Goal: Task Accomplishment & Management: Use online tool/utility

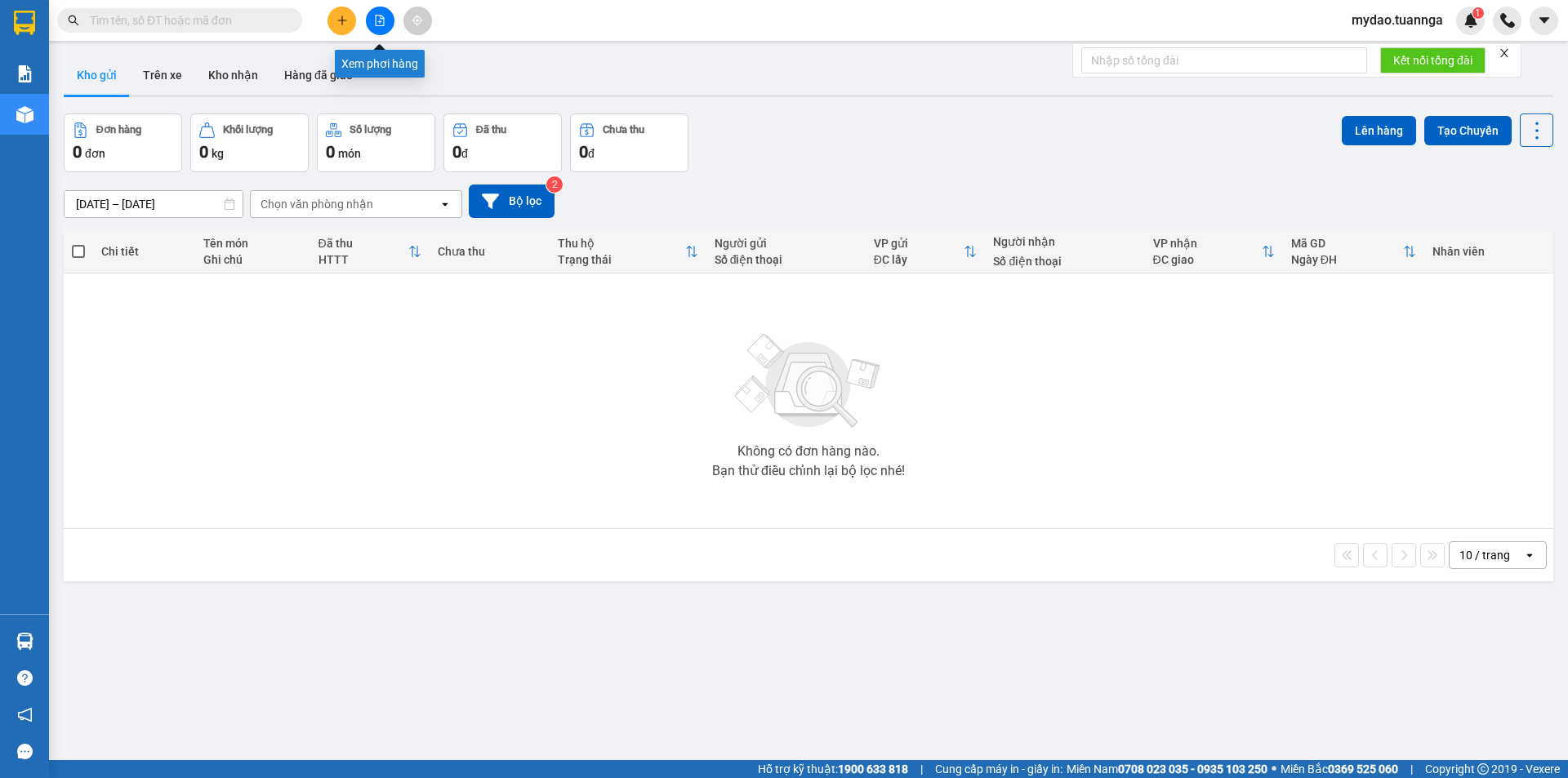
click at [382, 14] on button at bounding box center [380, 20] width 28 height 28
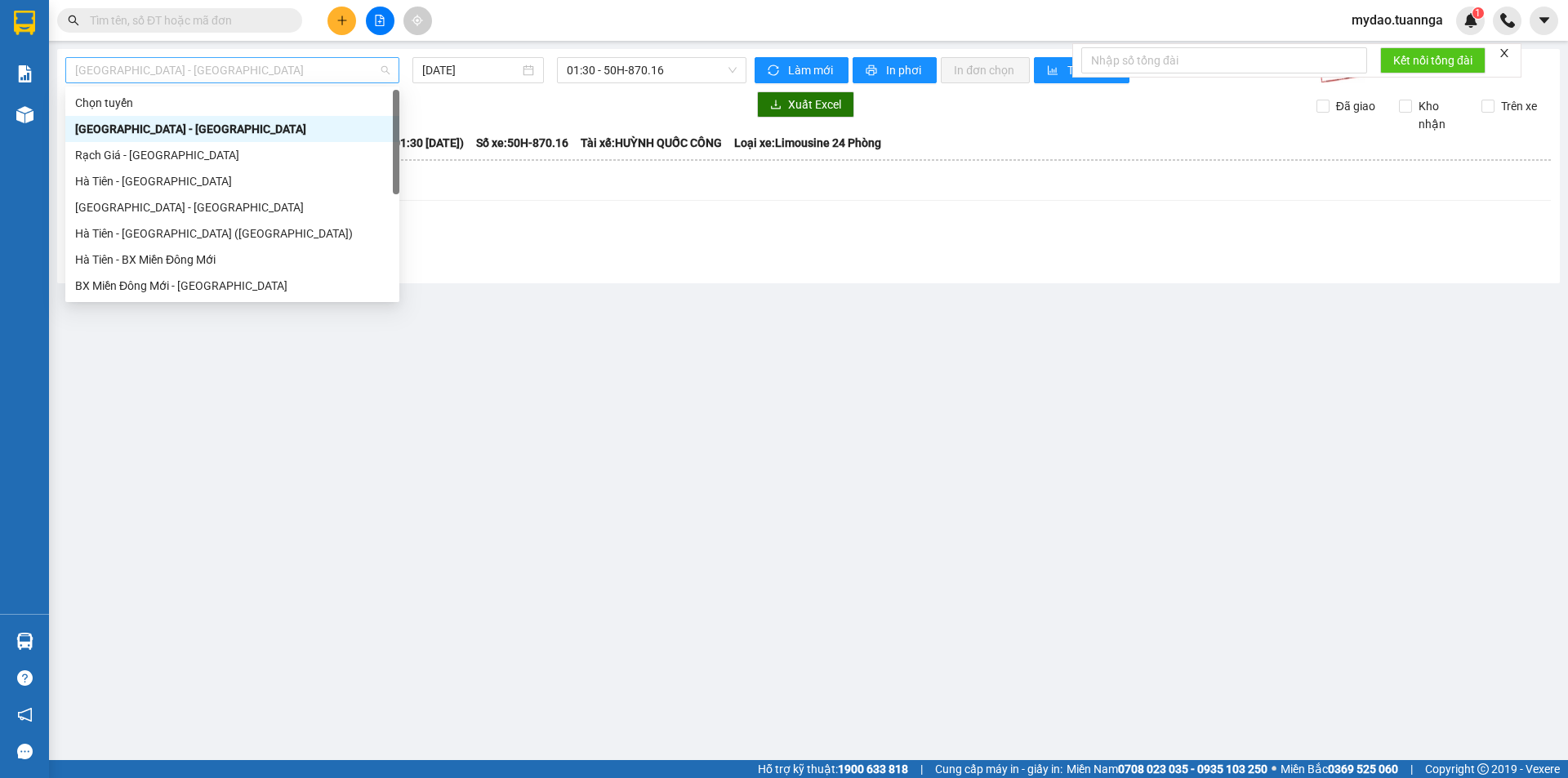
click at [276, 78] on span "[GEOGRAPHIC_DATA] - [GEOGRAPHIC_DATA]" at bounding box center [232, 70] width 314 height 25
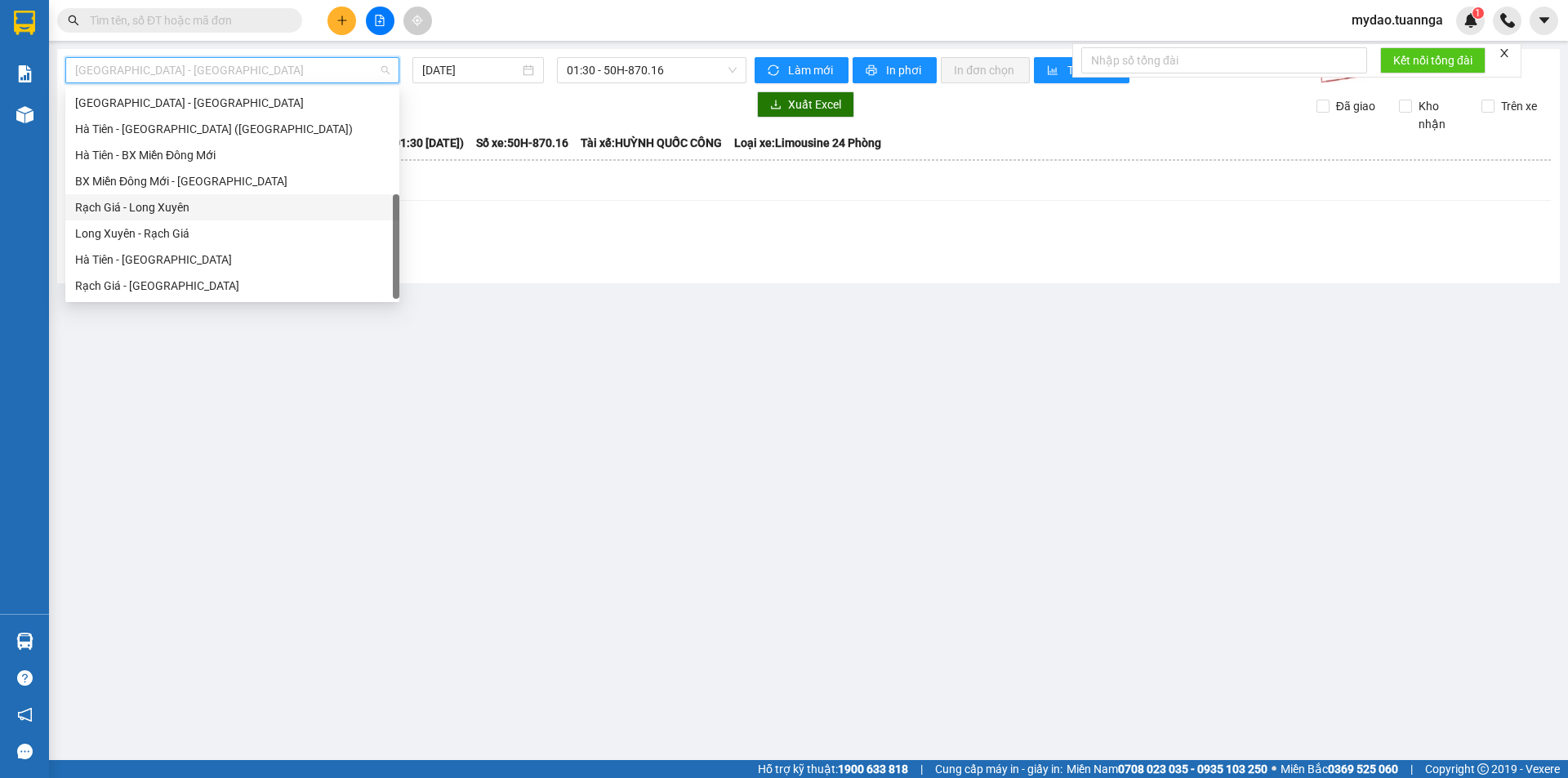
click at [176, 209] on div "Rạch Giá - Long Xuyên" at bounding box center [232, 208] width 314 height 18
type input "[DATE]"
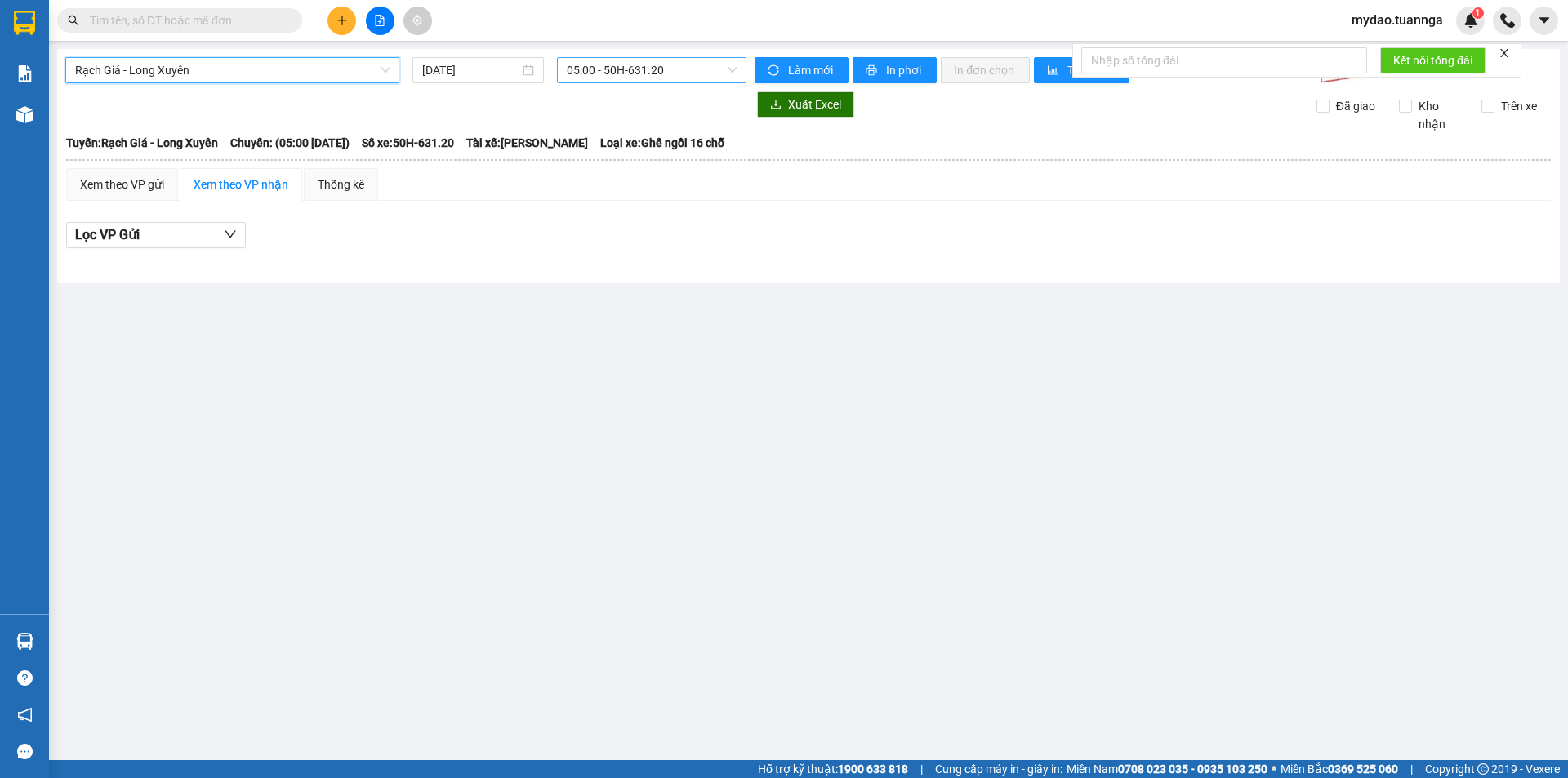
click at [624, 70] on span "05:00 - 50H-631.20" at bounding box center [652, 70] width 170 height 25
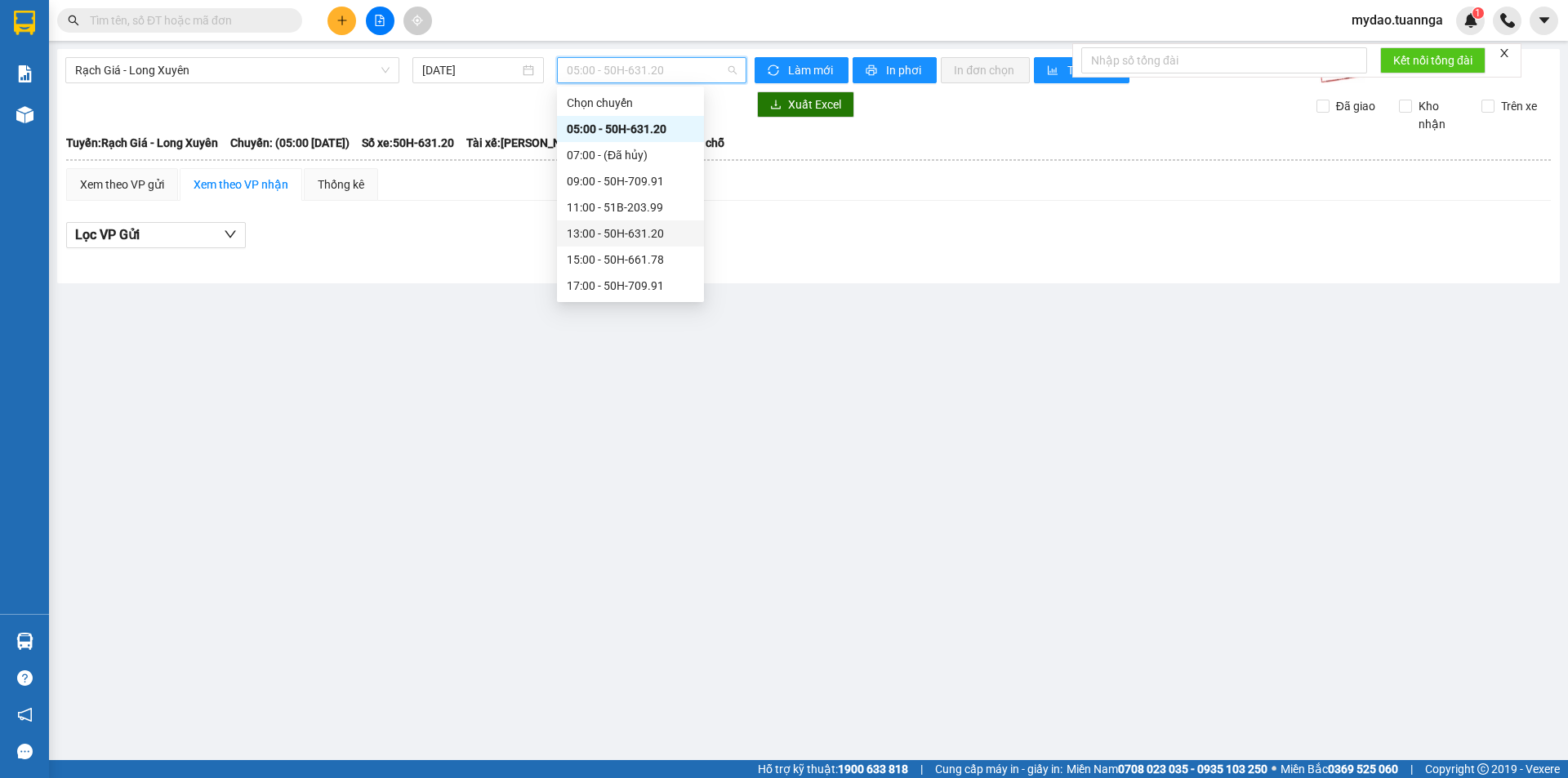
click at [589, 235] on div "13:00 - 50H-631.20" at bounding box center [630, 233] width 127 height 18
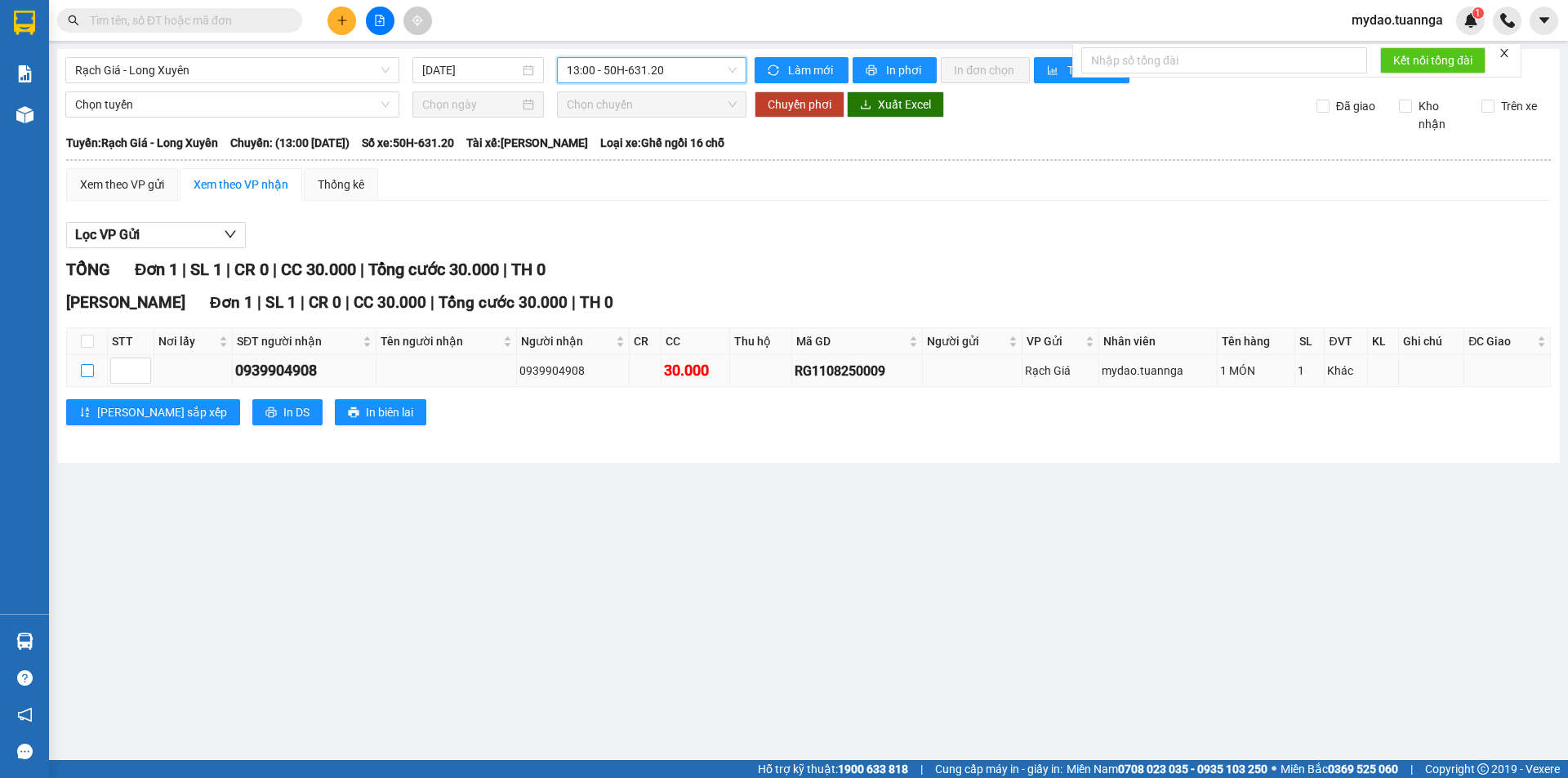
click at [87, 374] on input "checkbox" at bounding box center [87, 371] width 13 height 13
checkbox input "true"
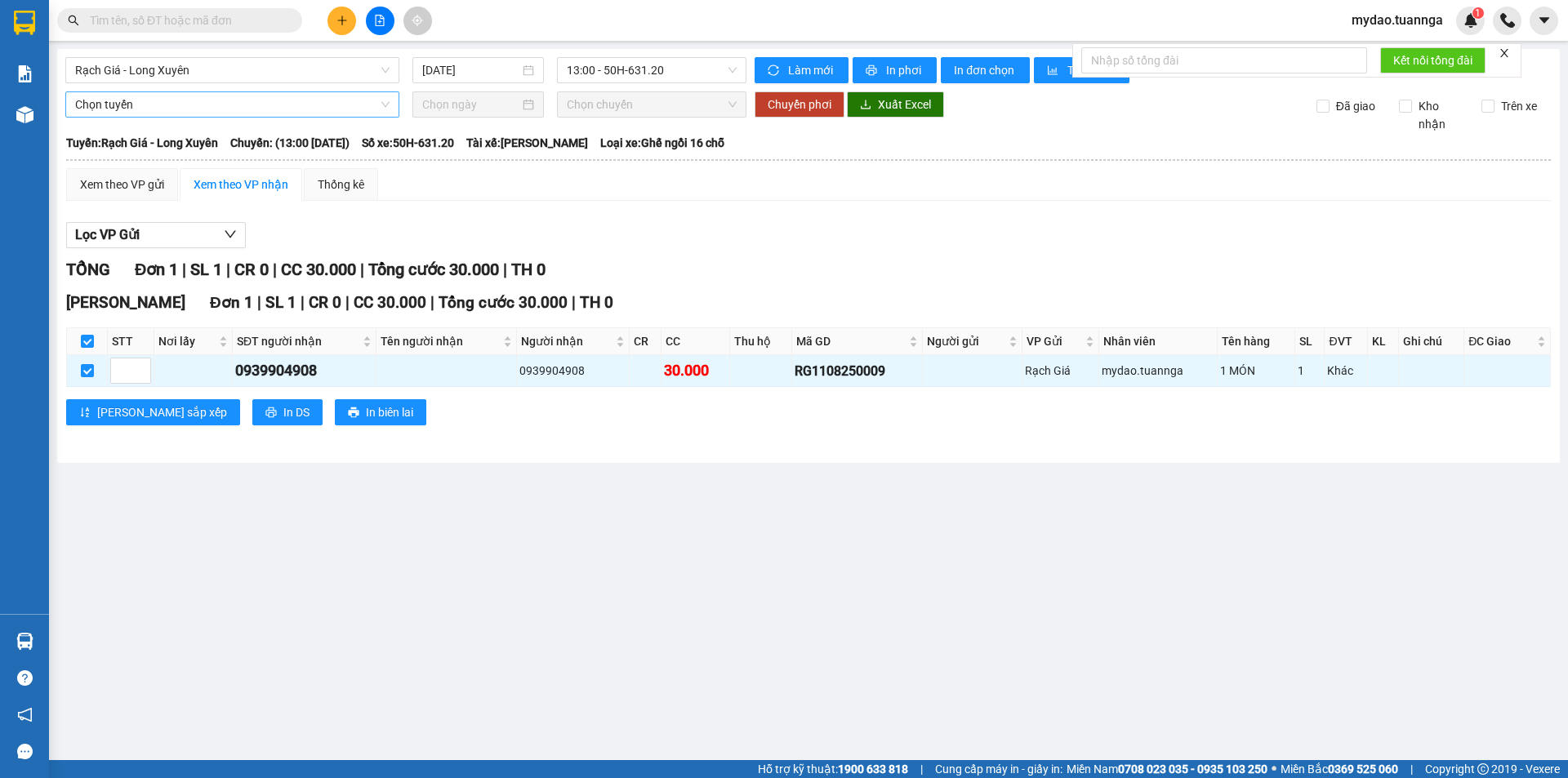
click at [194, 103] on span "Chọn tuyến" at bounding box center [232, 104] width 314 height 25
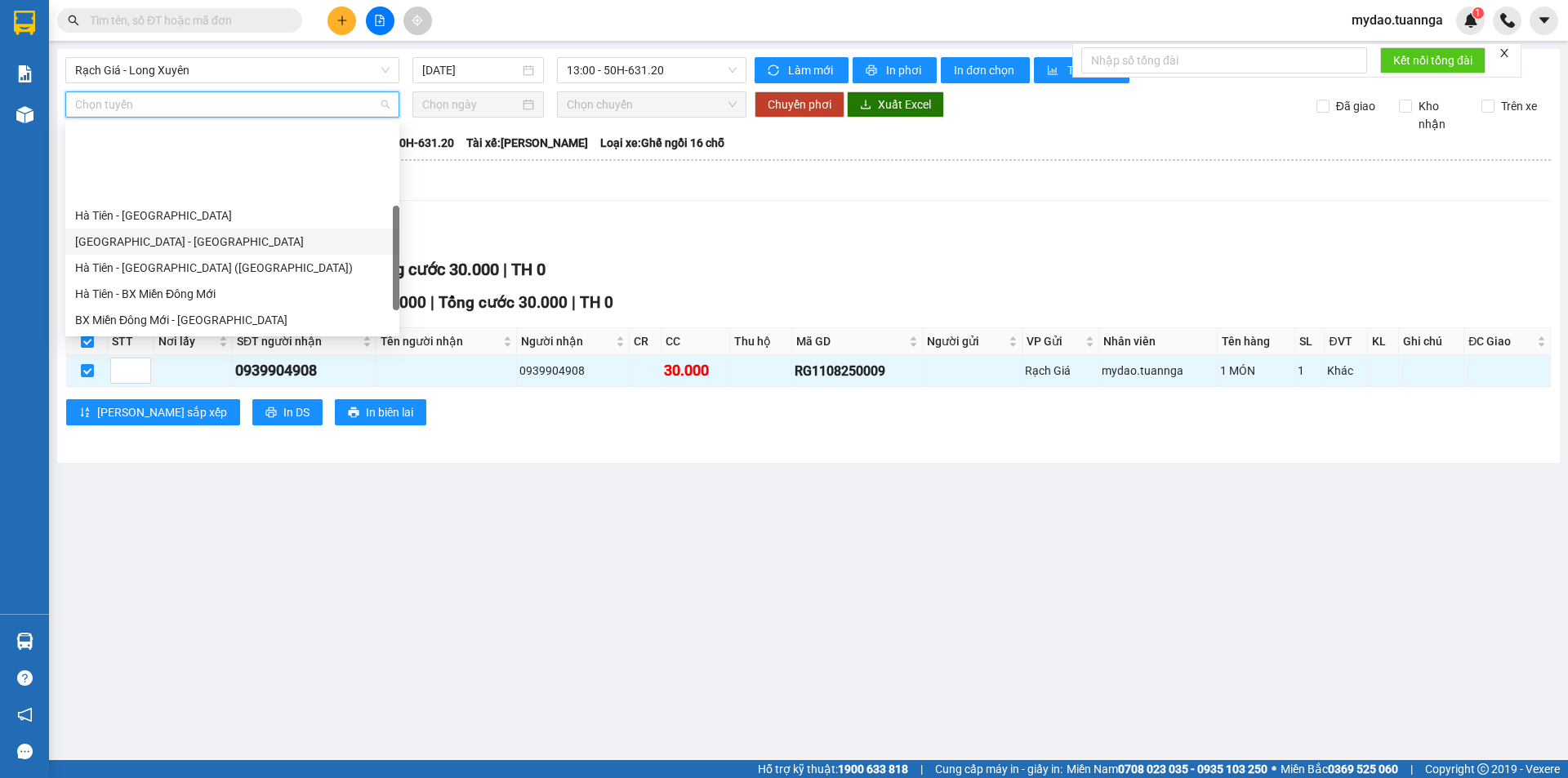
scroll to position [104, 0]
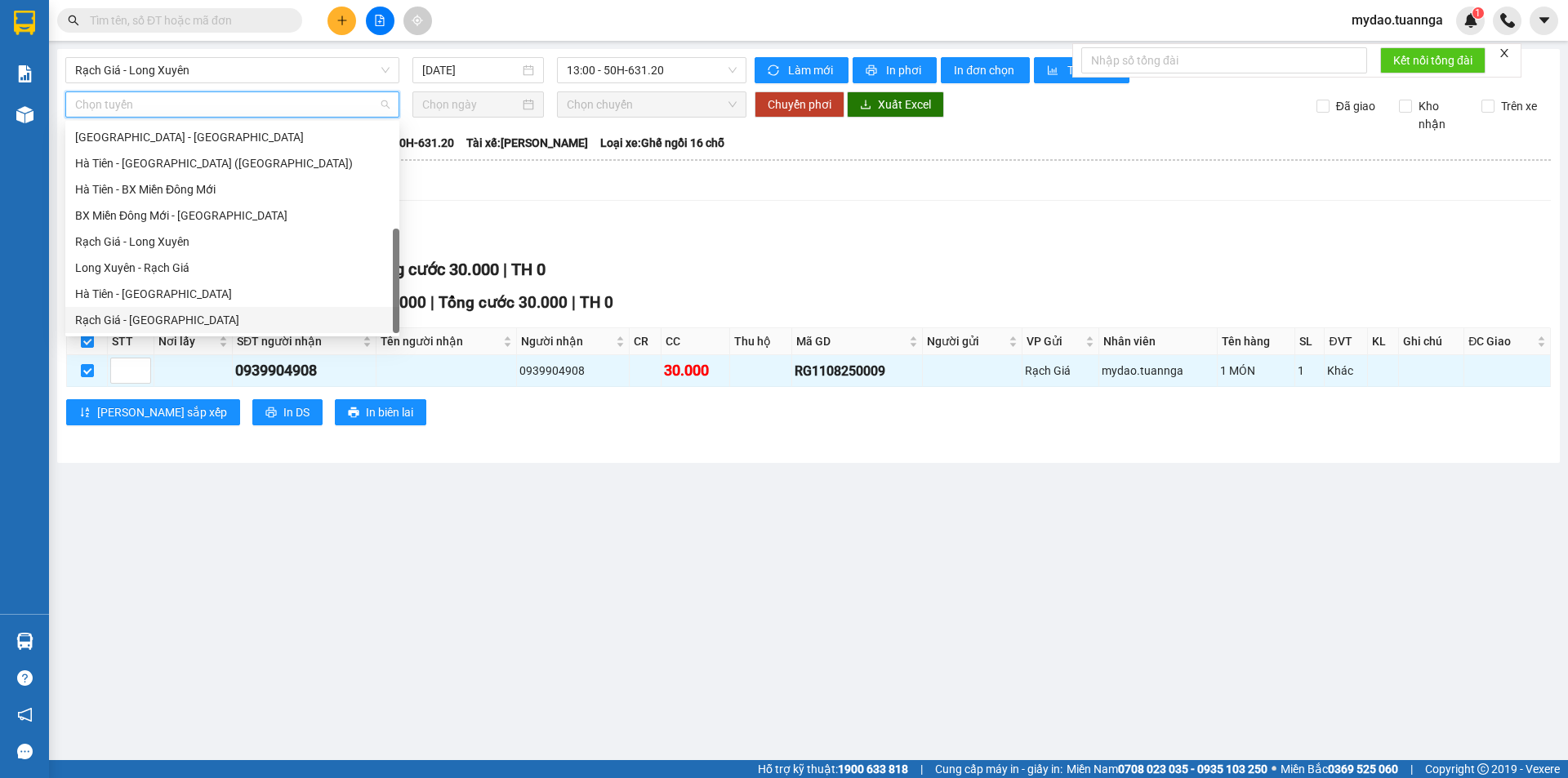
click at [157, 314] on div "Rạch Giá - [GEOGRAPHIC_DATA]" at bounding box center [232, 320] width 314 height 18
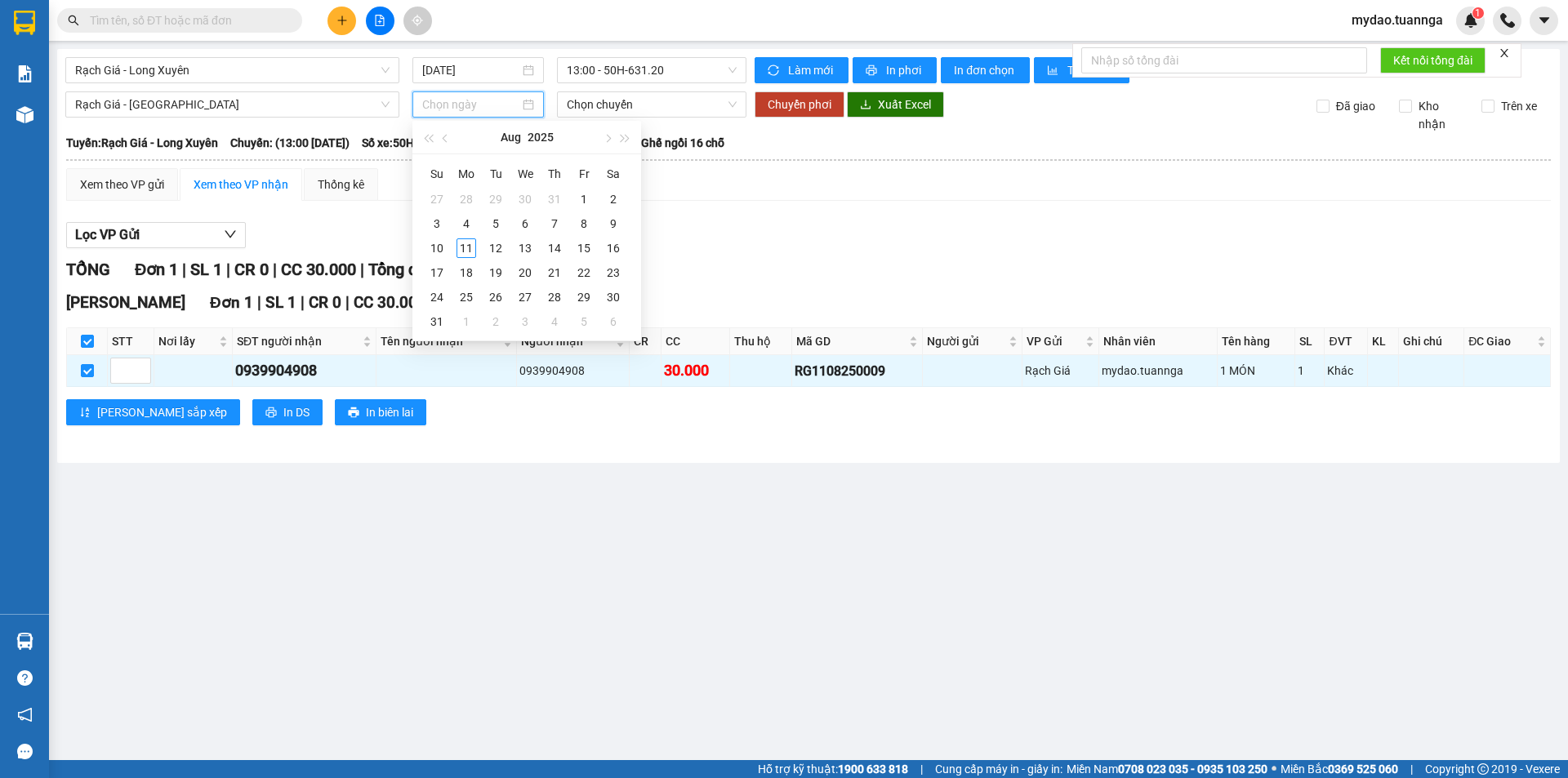
click at [507, 103] on input at bounding box center [470, 104] width 97 height 18
type input "[DATE]"
click at [467, 246] on div "11" at bounding box center [466, 247] width 19 height 19
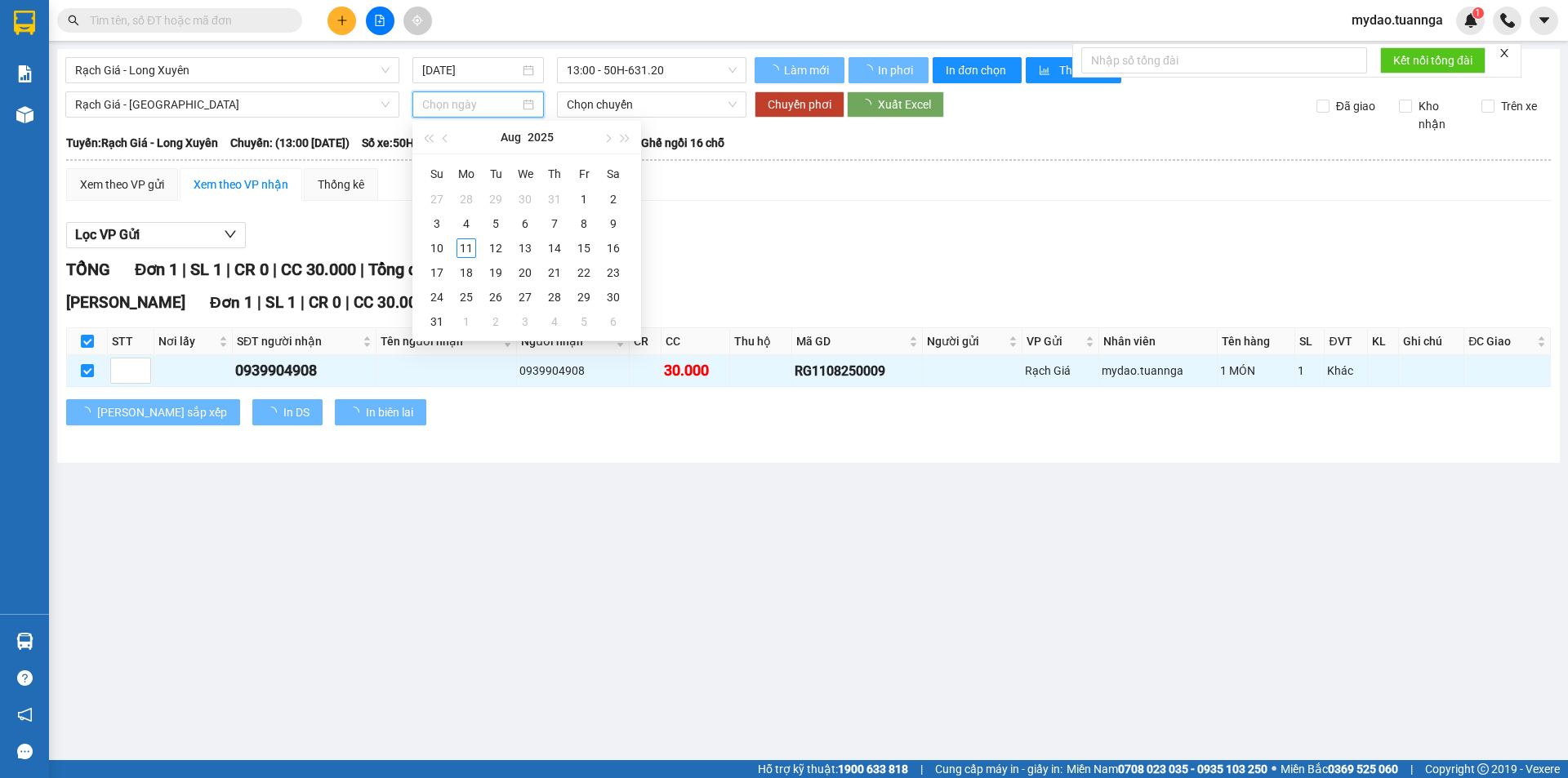
type input "[DATE]"
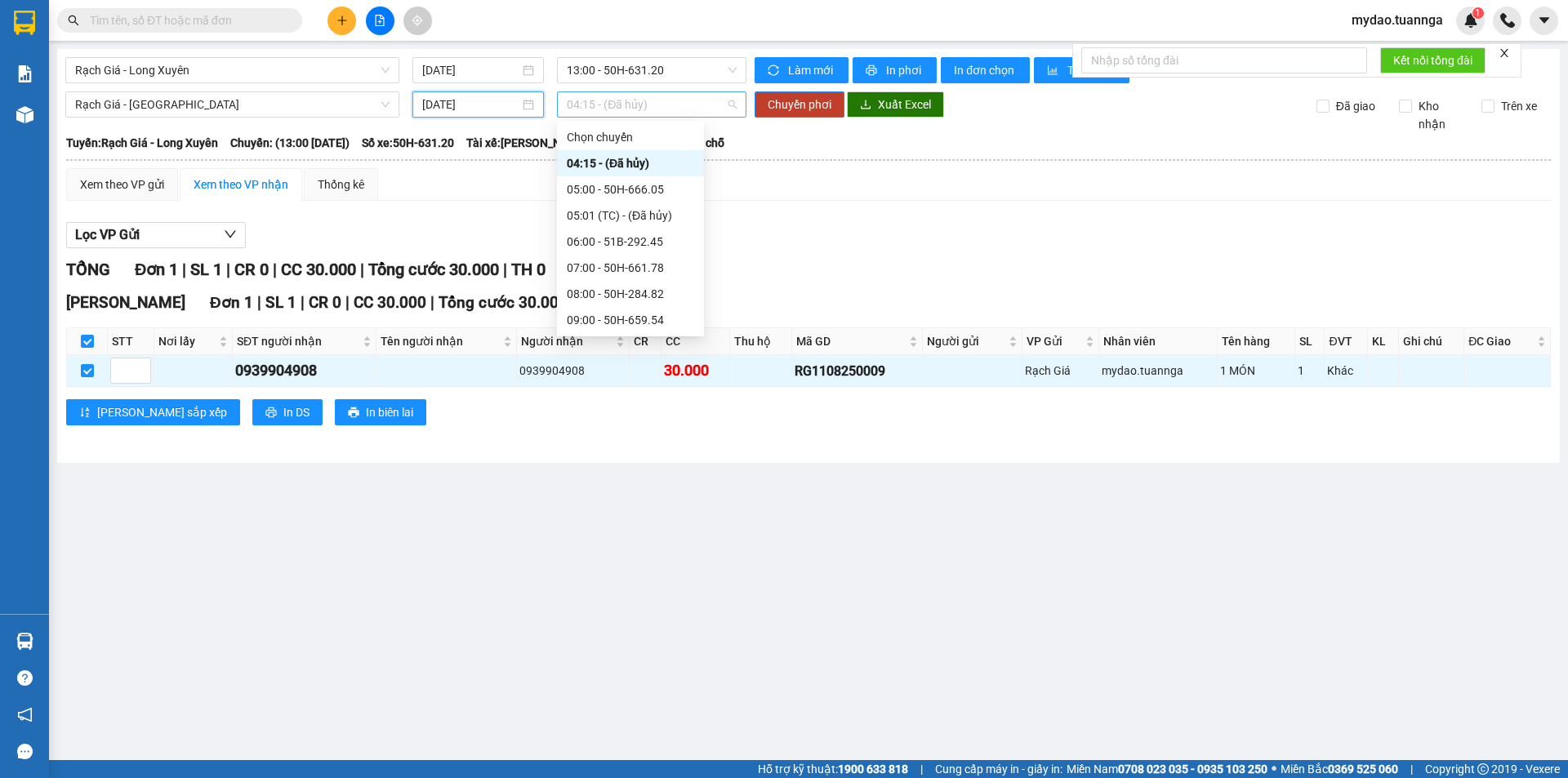
click at [653, 109] on span "04:15 - (Đã hủy)" at bounding box center [652, 104] width 170 height 25
click at [610, 284] on div "13:00 - 50H-789.93" at bounding box center [630, 287] width 127 height 18
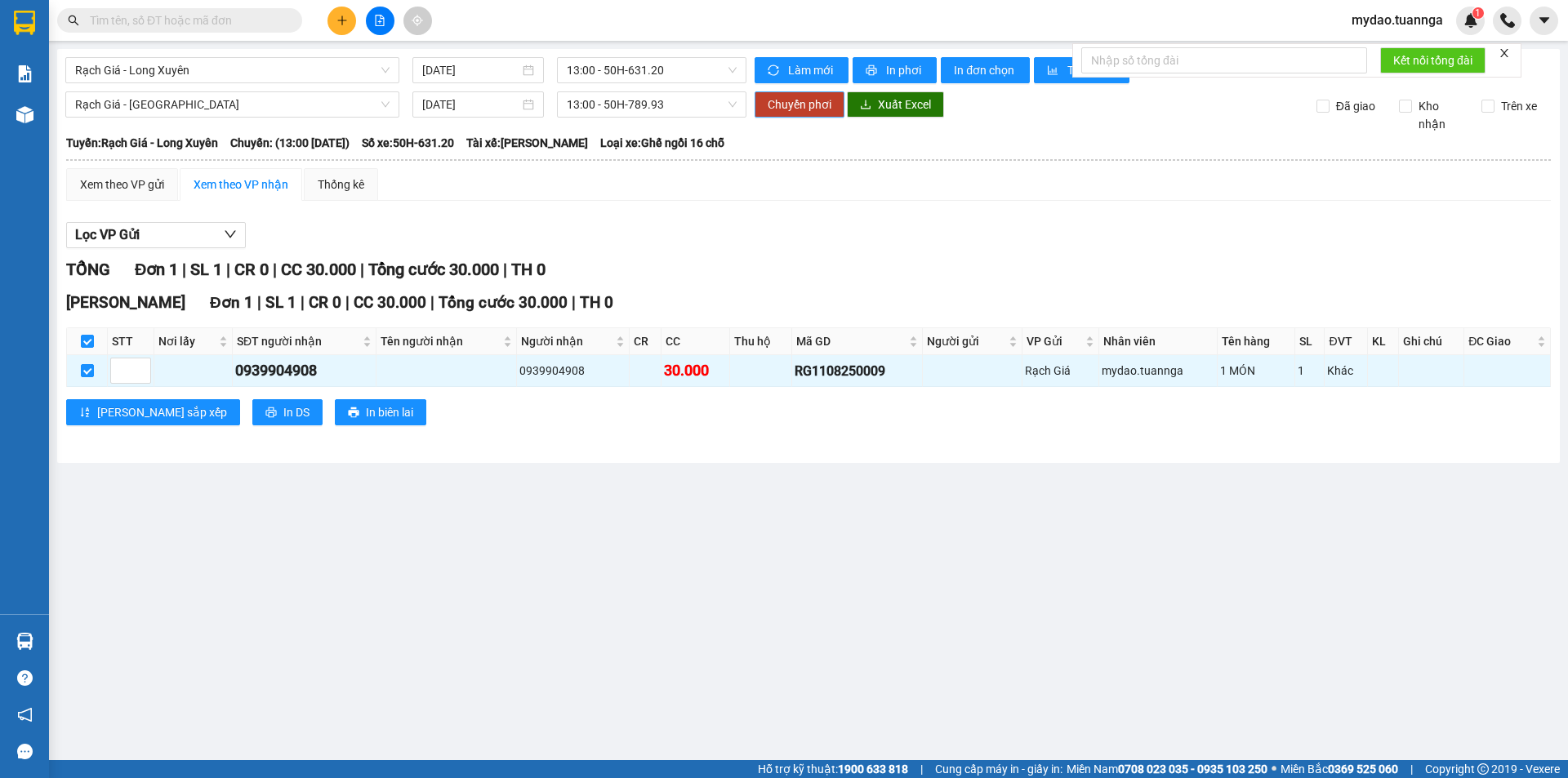
click at [805, 104] on span "Chuyển phơi" at bounding box center [799, 104] width 64 height 18
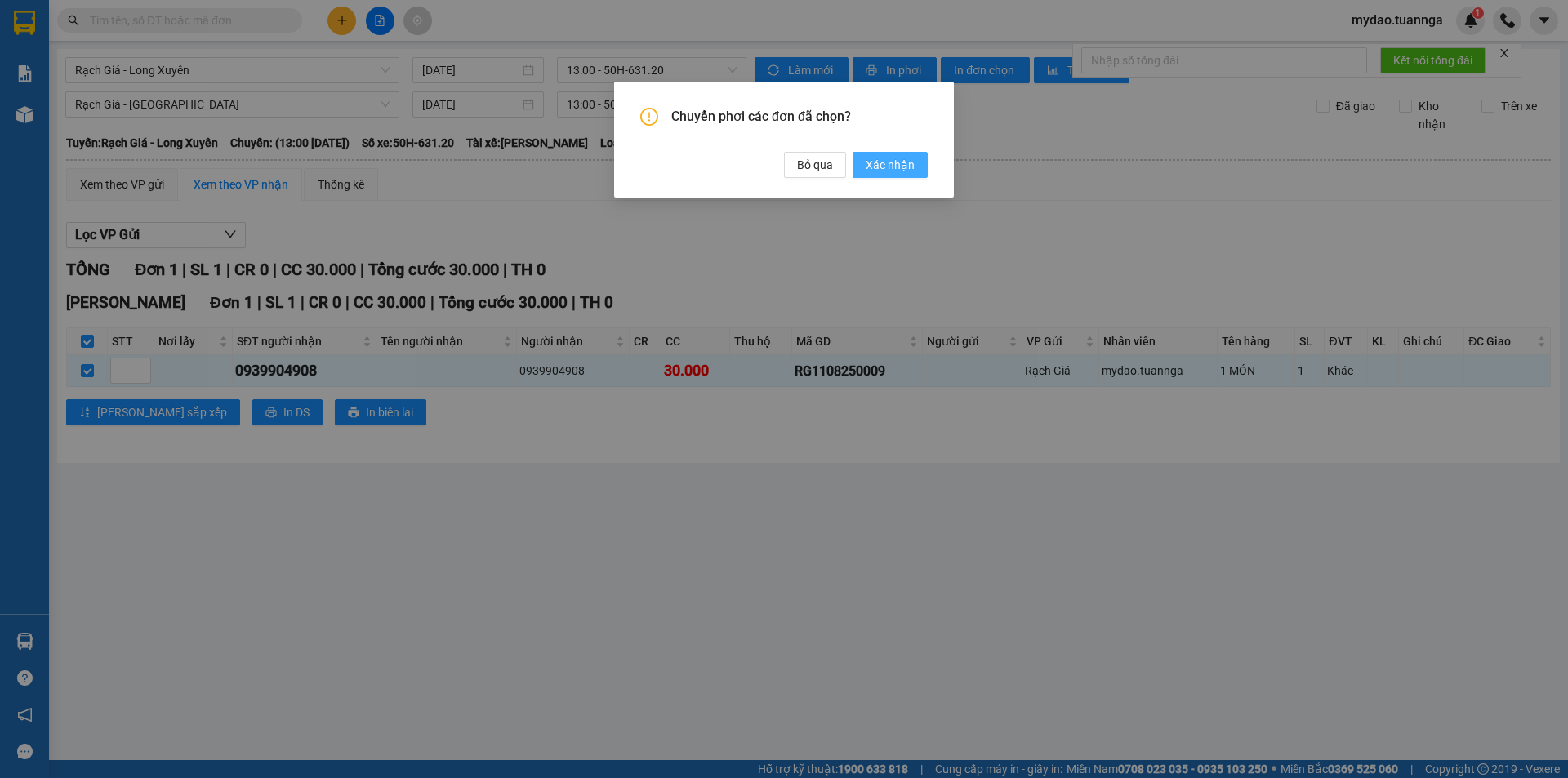
click at [887, 164] on span "Xác nhận" at bounding box center [891, 165] width 49 height 18
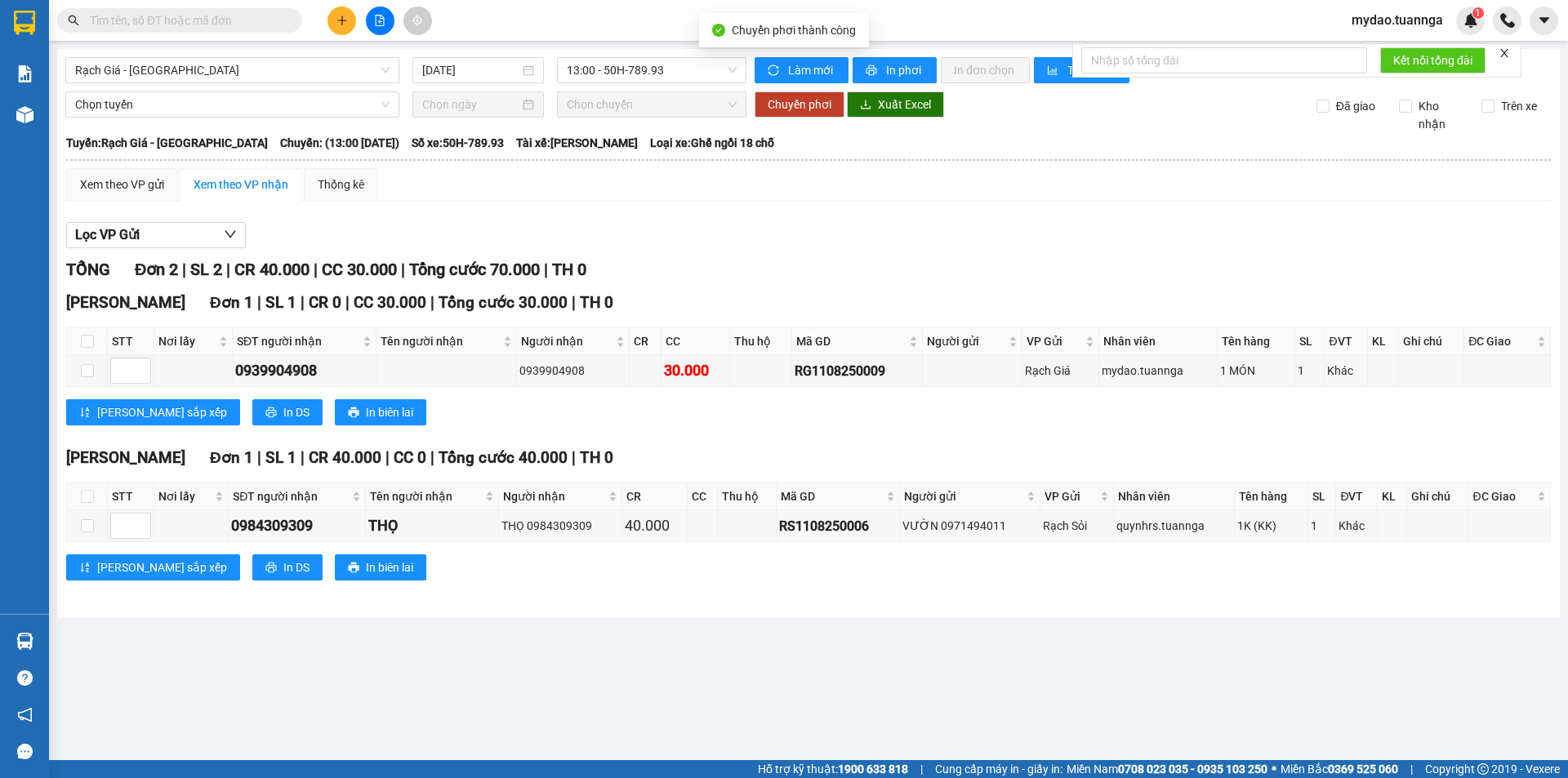
checkbox input "false"
click at [621, 71] on span "13:00 - 50H-789.93" at bounding box center [652, 70] width 170 height 25
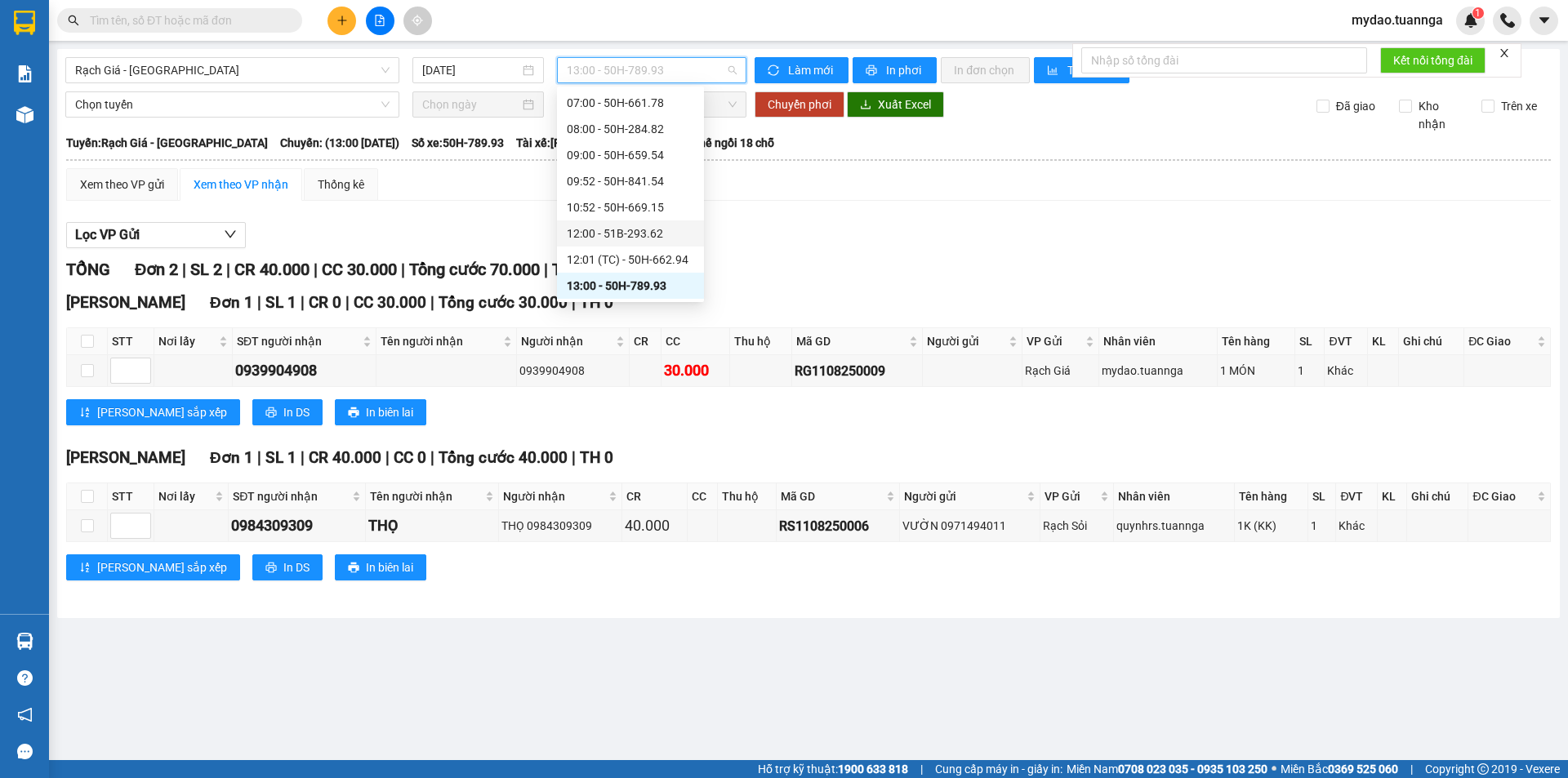
click at [604, 232] on div "12:00 - 51B-293.62" at bounding box center [630, 233] width 127 height 18
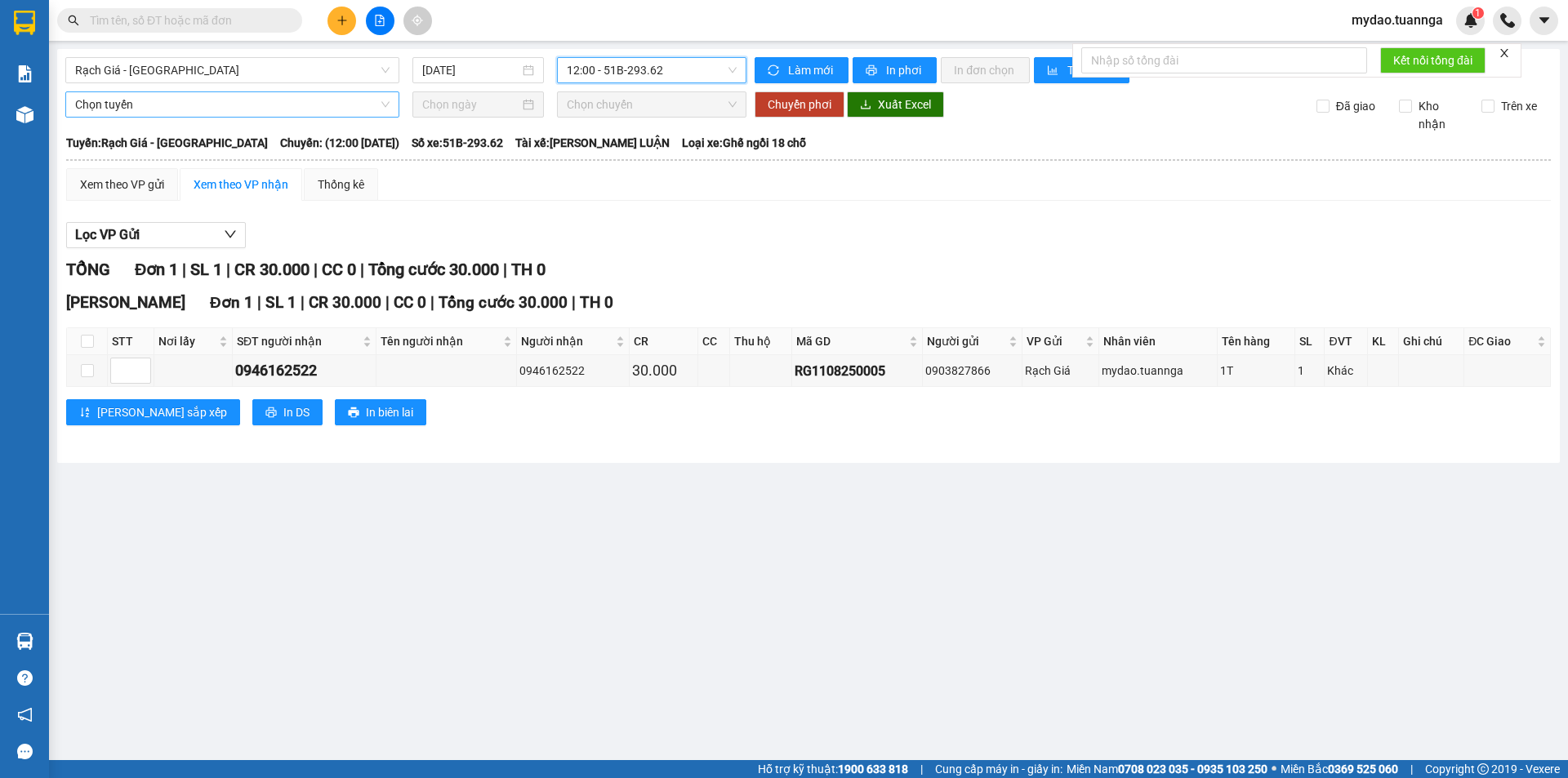
click at [124, 107] on span "Chọn tuyến" at bounding box center [232, 104] width 314 height 25
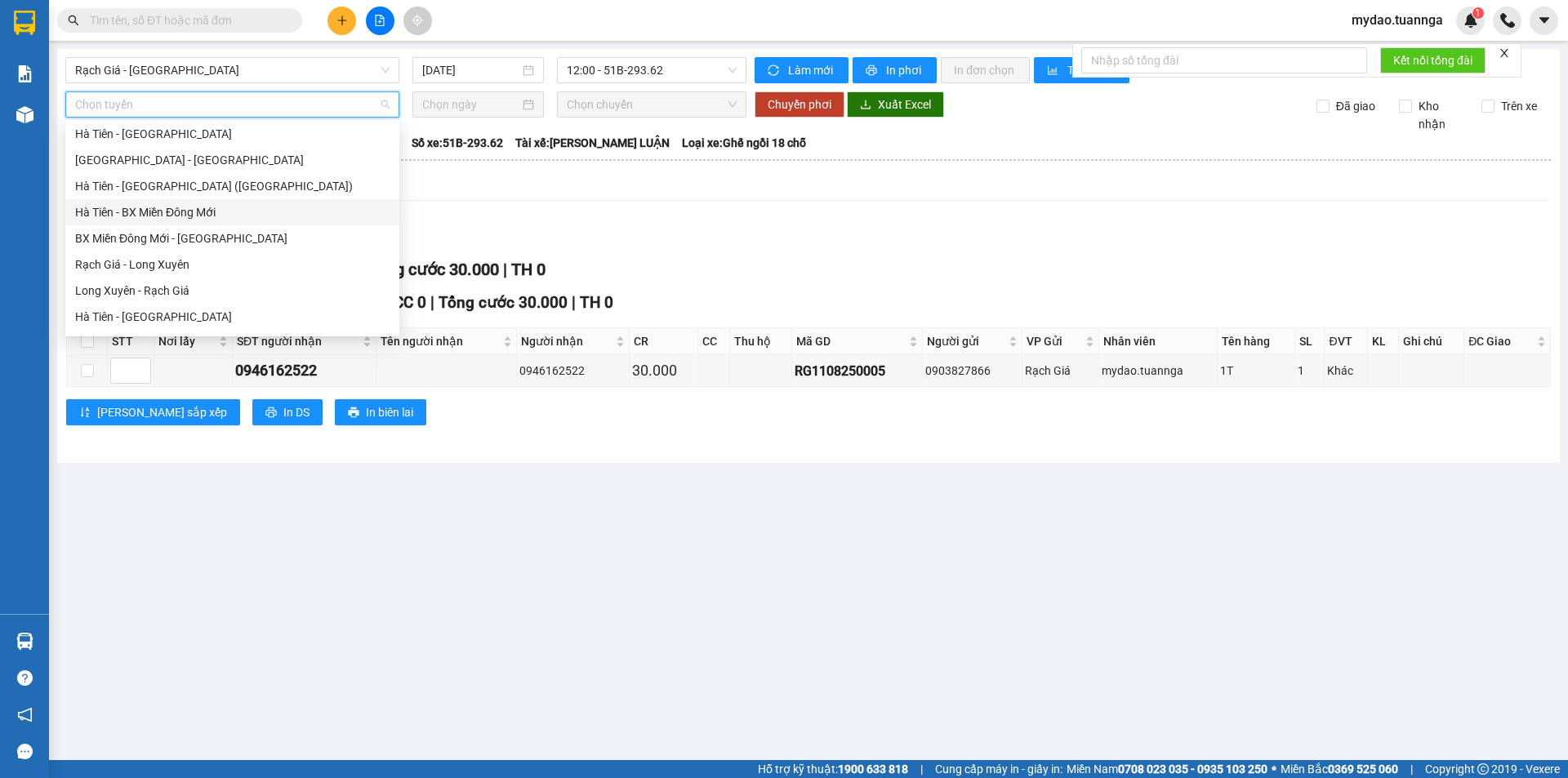
scroll to position [104, 0]
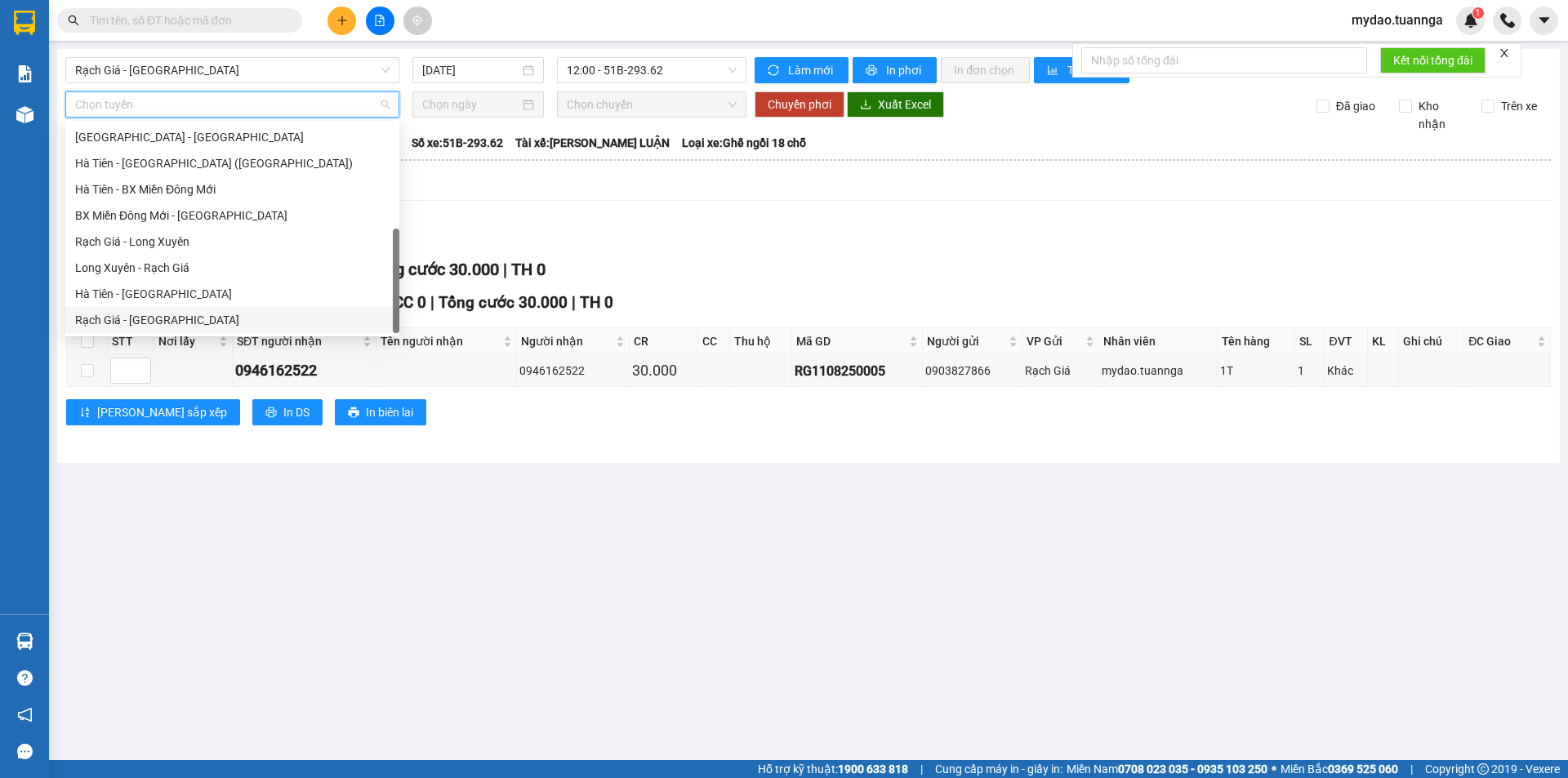
click at [150, 319] on div "Rạch Giá - [GEOGRAPHIC_DATA]" at bounding box center [232, 320] width 314 height 18
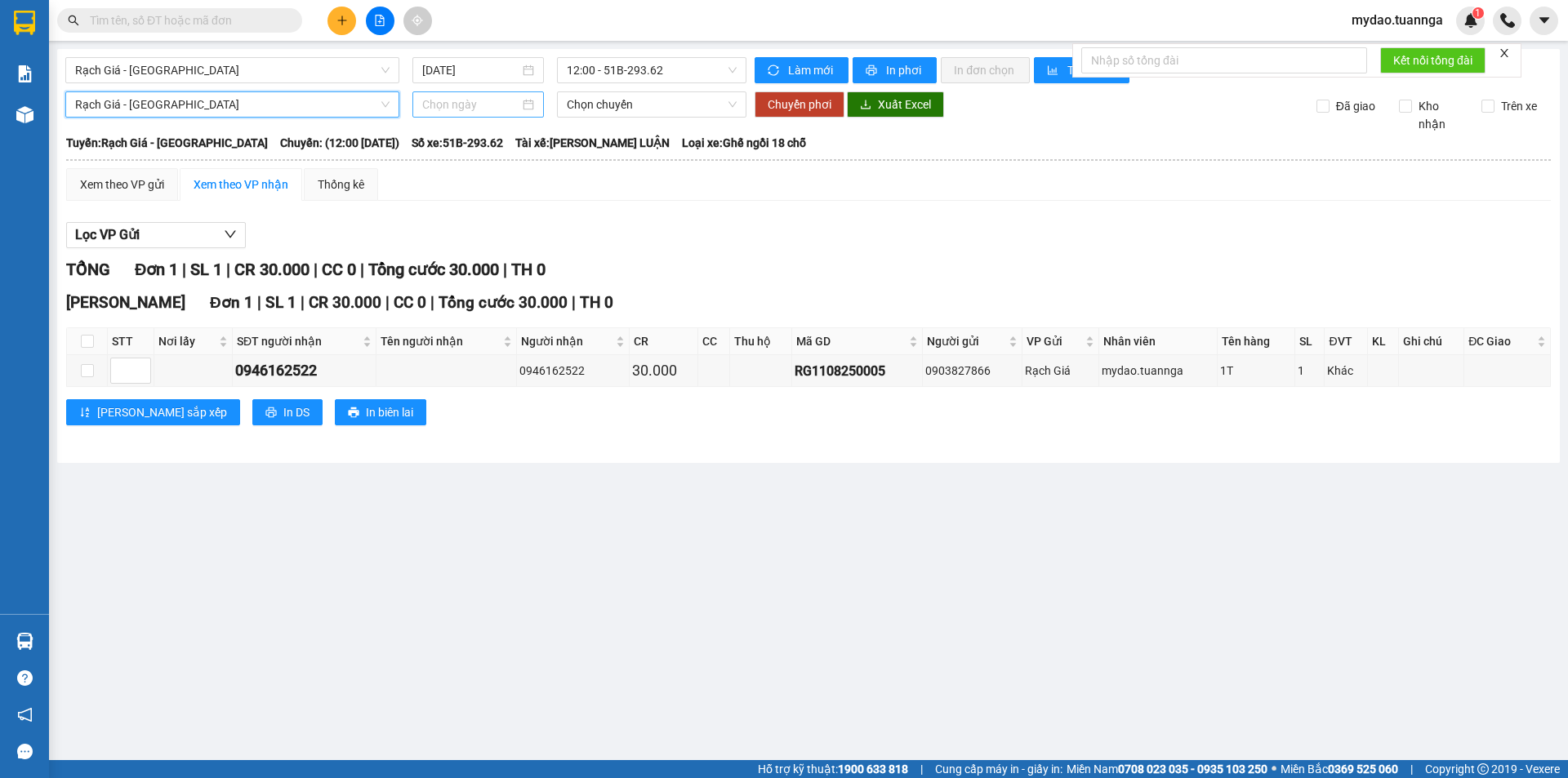
click at [486, 103] on input at bounding box center [470, 104] width 97 height 18
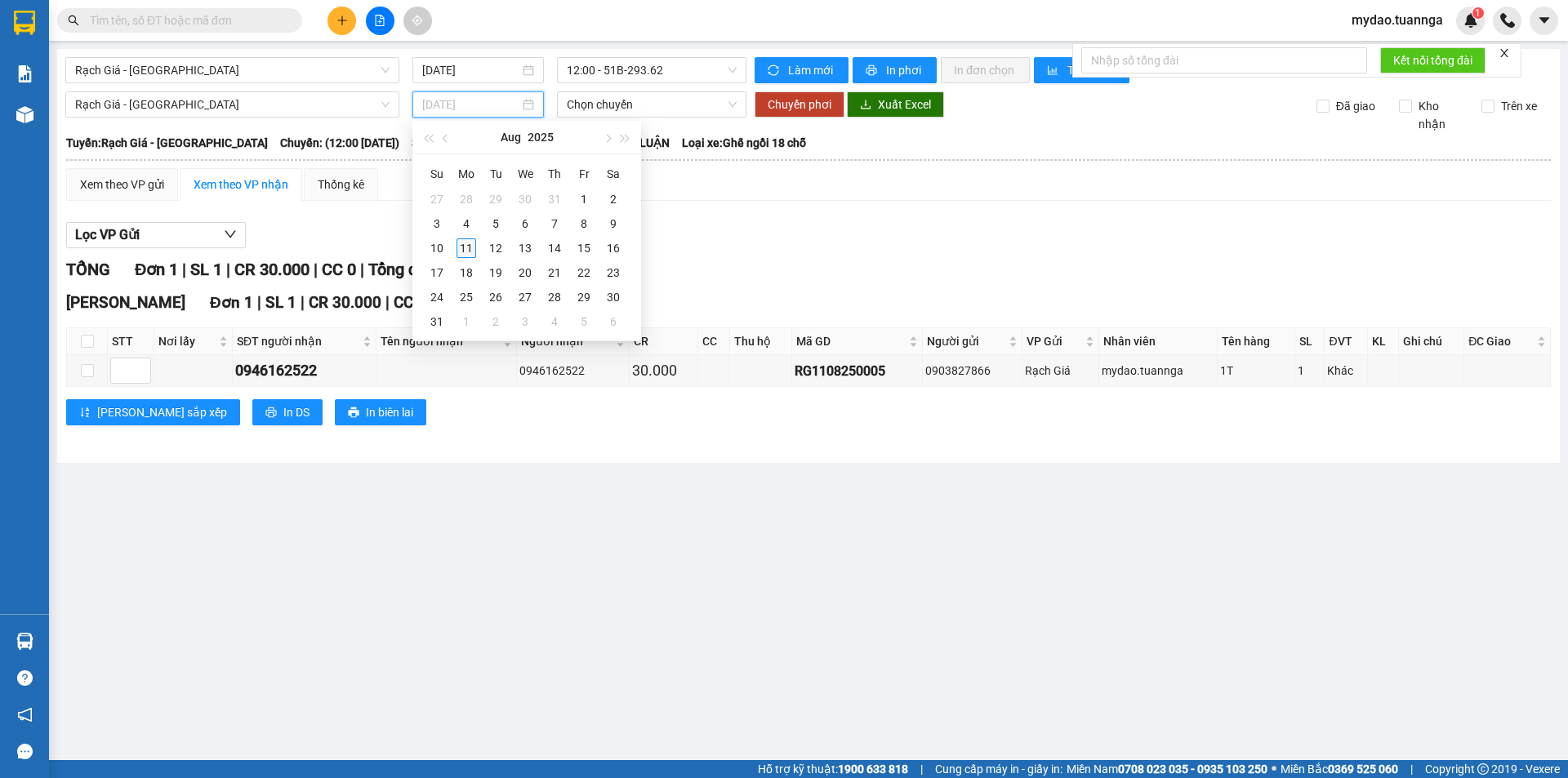
type input "[DATE]"
click at [468, 243] on div "11" at bounding box center [466, 247] width 19 height 19
type input "[DATE]"
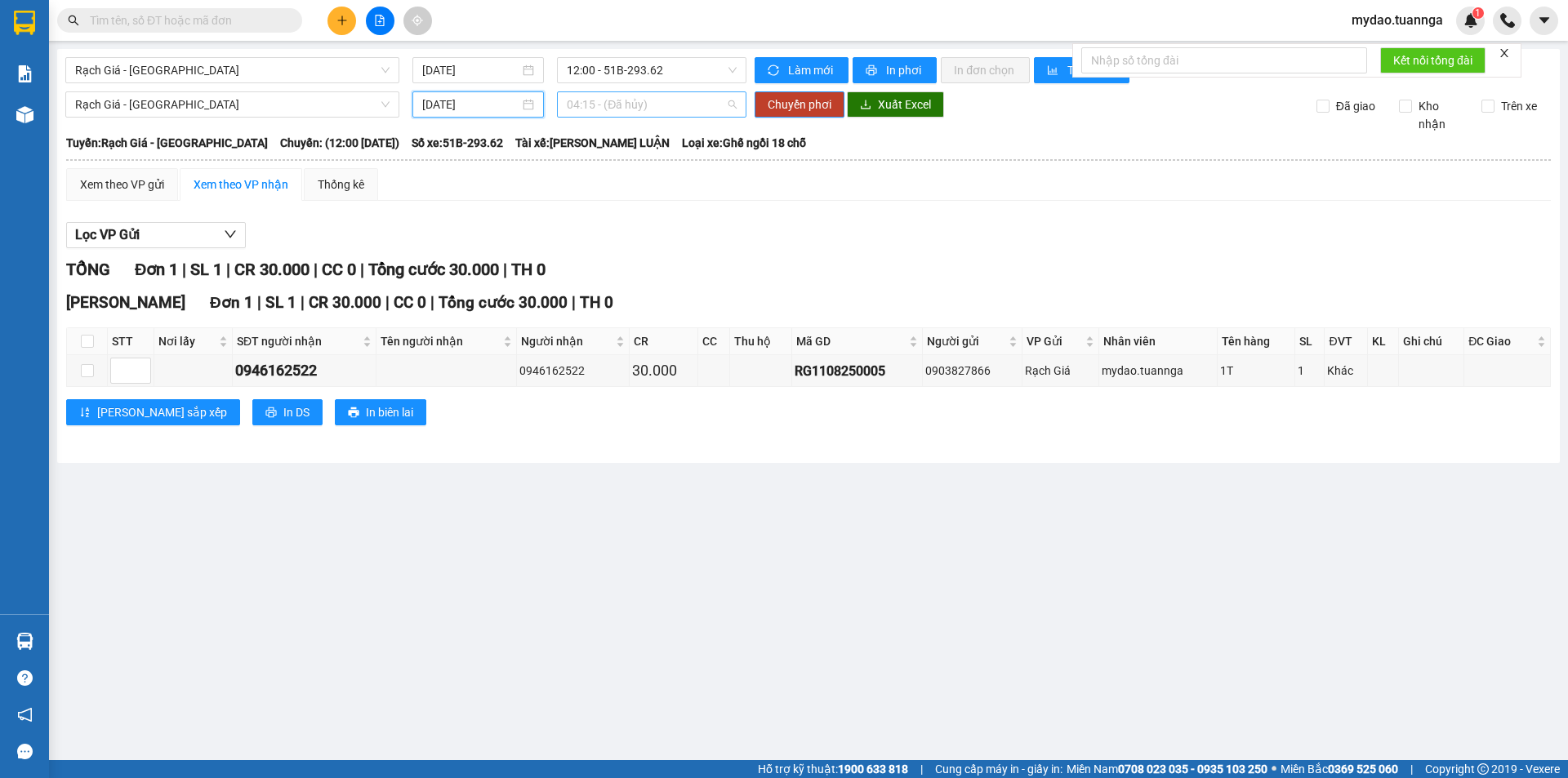
click at [645, 102] on span "04:15 - (Đã hủy)" at bounding box center [652, 104] width 170 height 25
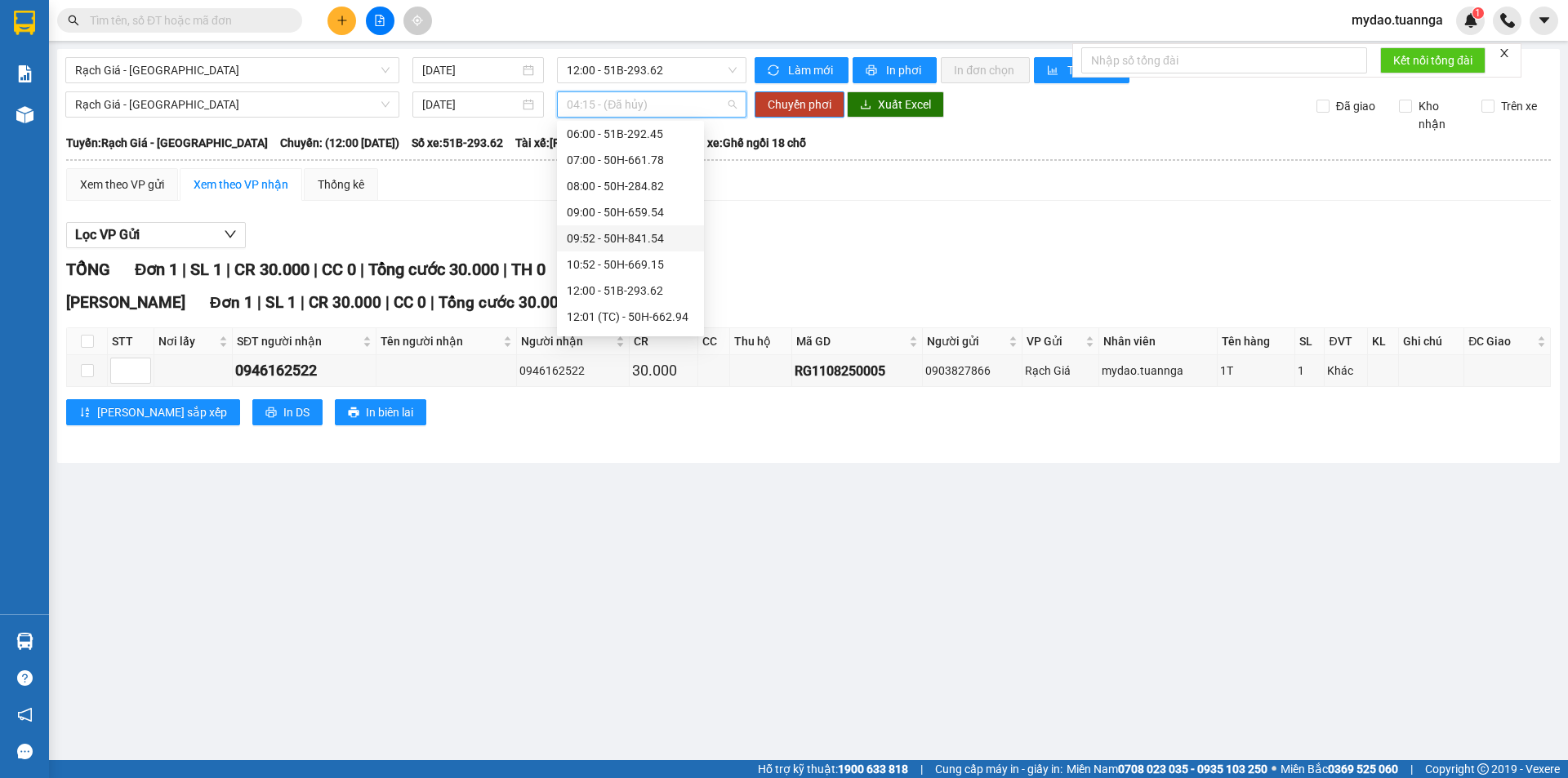
scroll to position [189, 0]
click at [626, 232] on div "12:01 (TC) - 50H-662.94" at bounding box center [630, 235] width 127 height 18
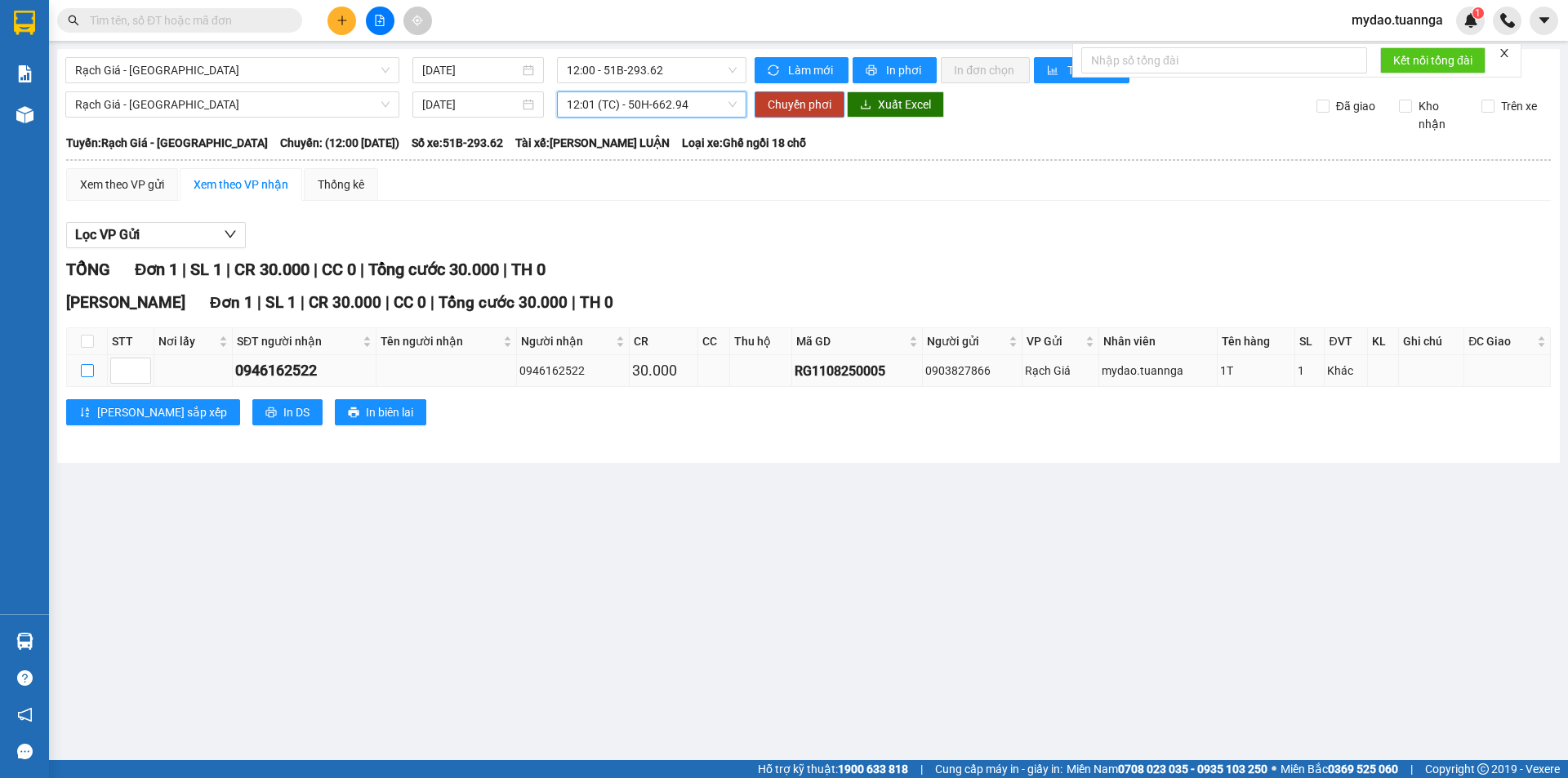
click at [85, 368] on input "checkbox" at bounding box center [87, 371] width 13 height 13
checkbox input "true"
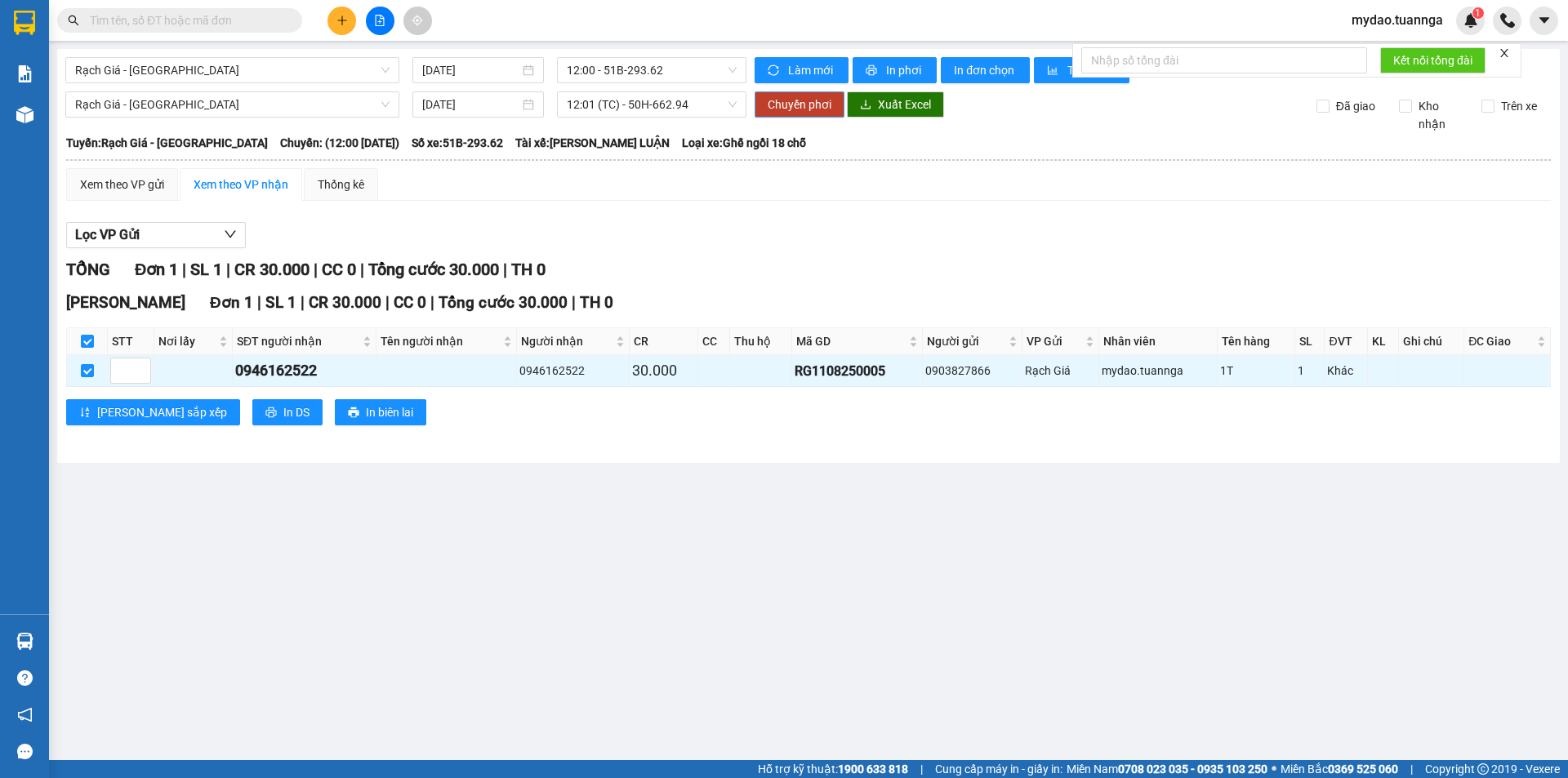
click at [813, 103] on span "Chuyển phơi" at bounding box center [799, 104] width 64 height 18
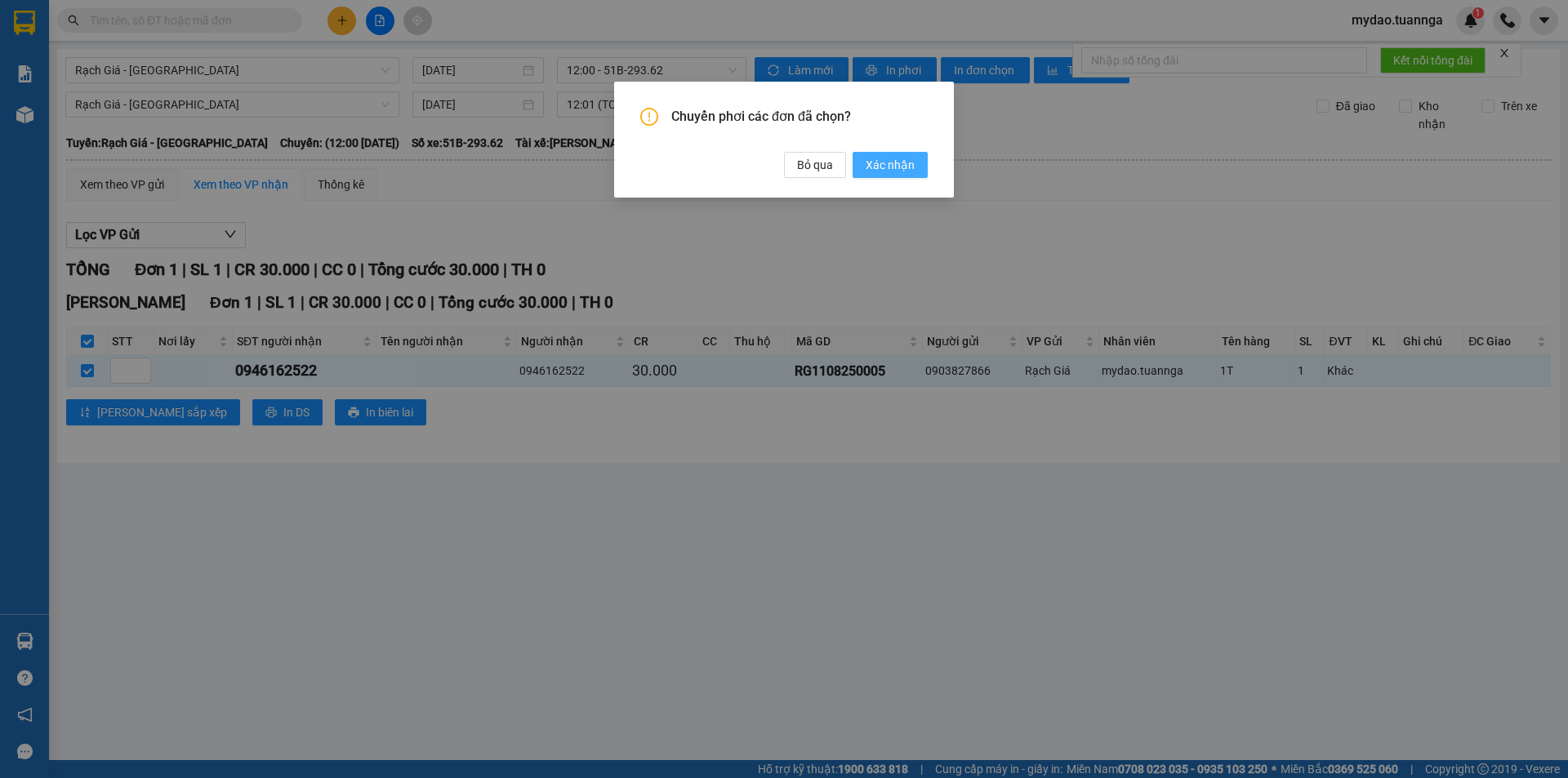
click at [888, 162] on span "Xác nhận" at bounding box center [891, 165] width 49 height 18
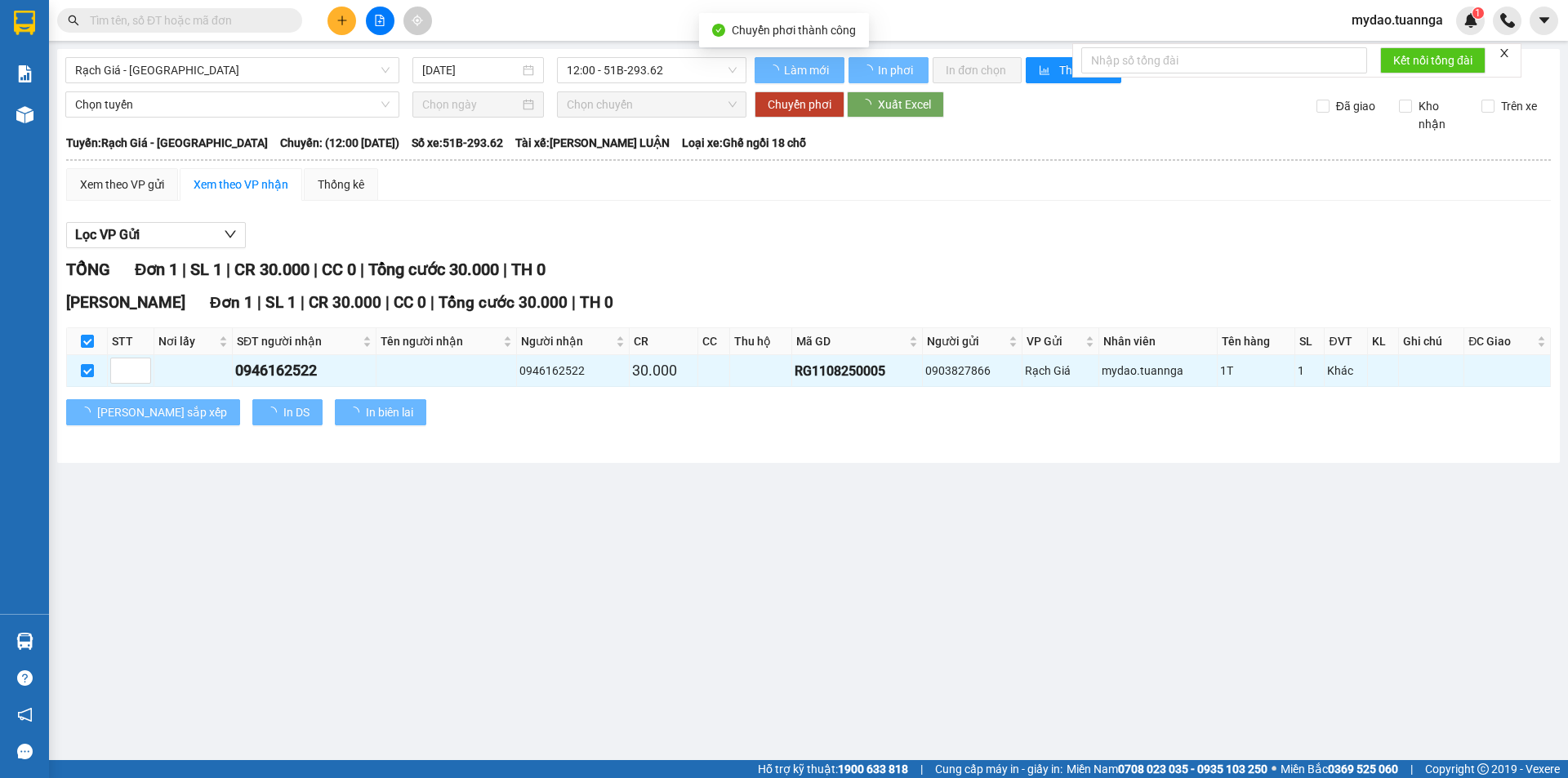
checkbox input "false"
